Goal: Register for event/course

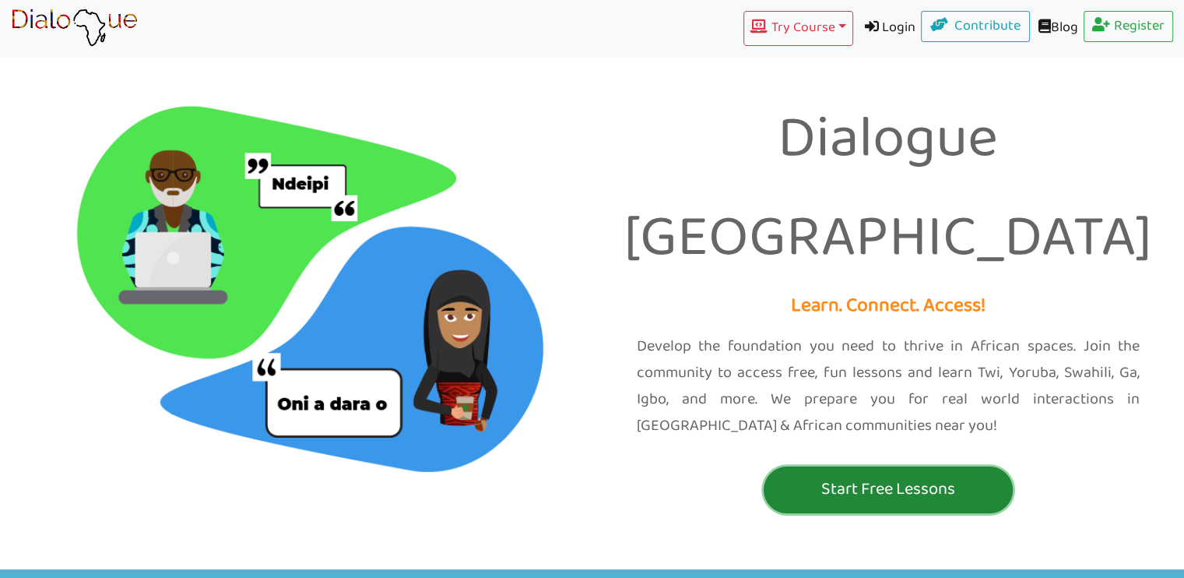
click at [919, 475] on p "Start Free Lessons" at bounding box center [888, 489] width 241 height 29
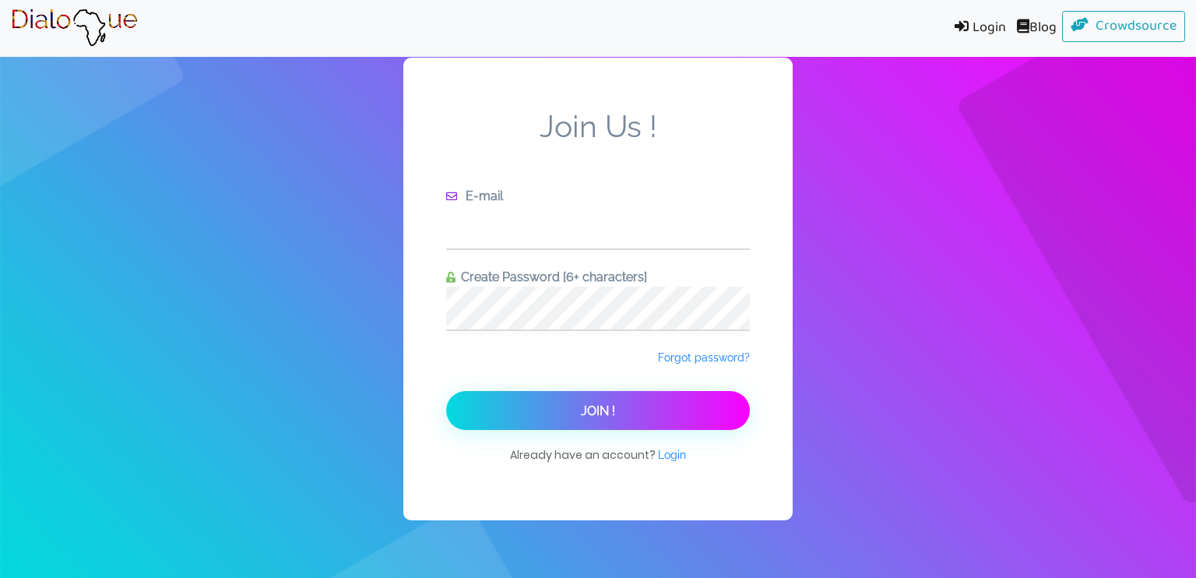
click at [560, 222] on input "text" at bounding box center [598, 227] width 304 height 43
type input "[EMAIL_ADDRESS][DOMAIN_NAME]"
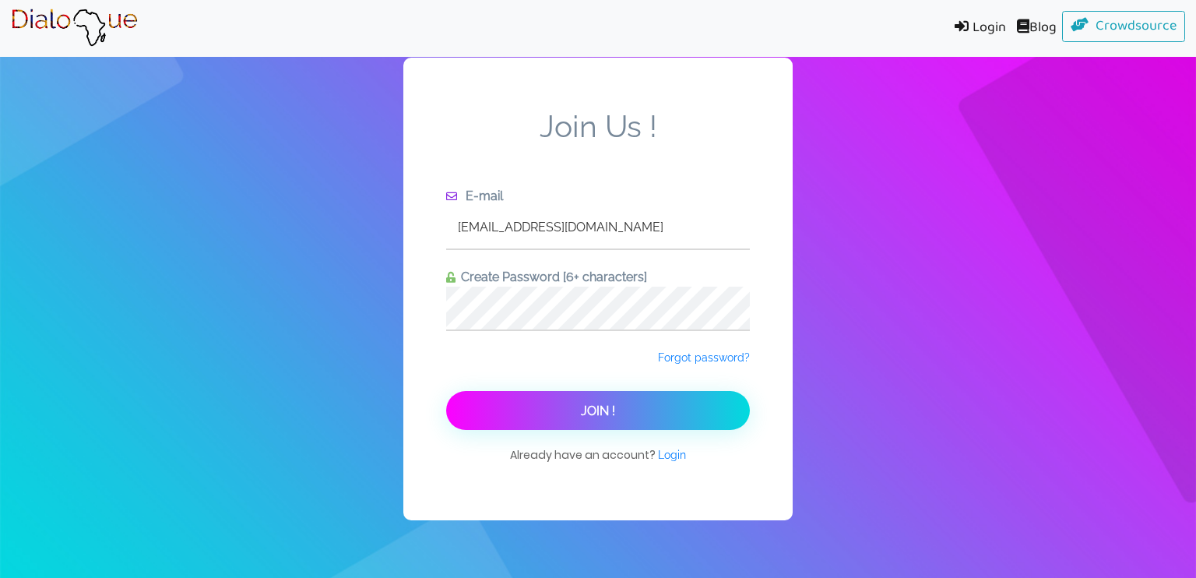
click at [635, 406] on button "Join !" at bounding box center [598, 410] width 304 height 39
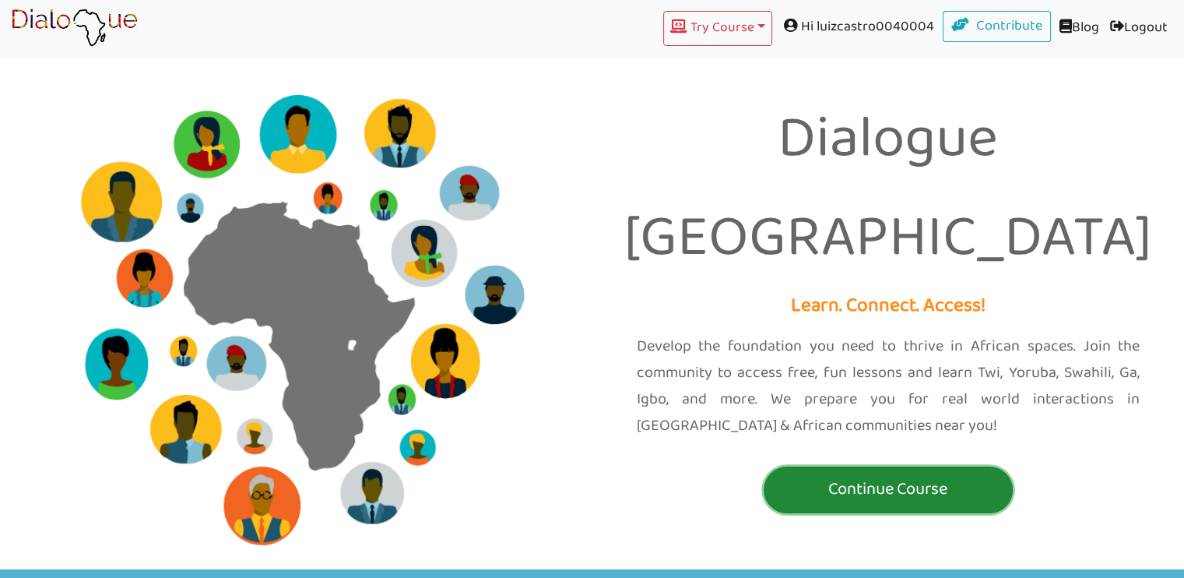
click at [924, 475] on p "Continue Course" at bounding box center [888, 489] width 241 height 29
